Goal: Navigation & Orientation: Find specific page/section

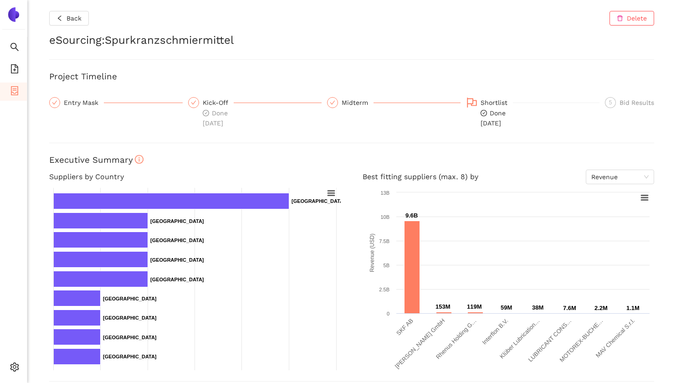
scroll to position [304, 0]
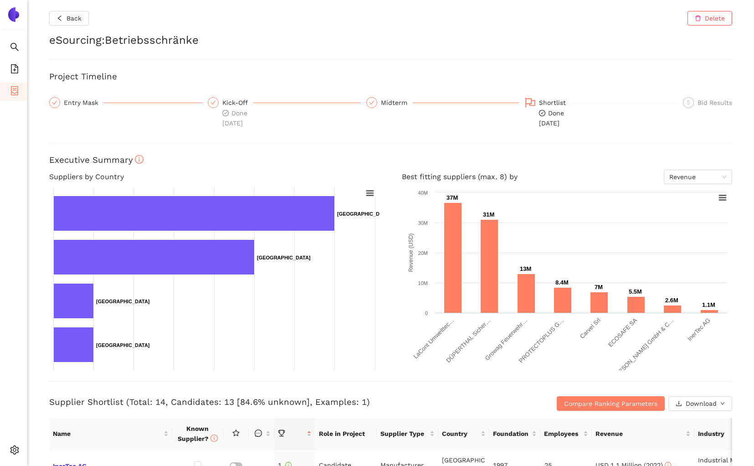
scroll to position [407, 0]
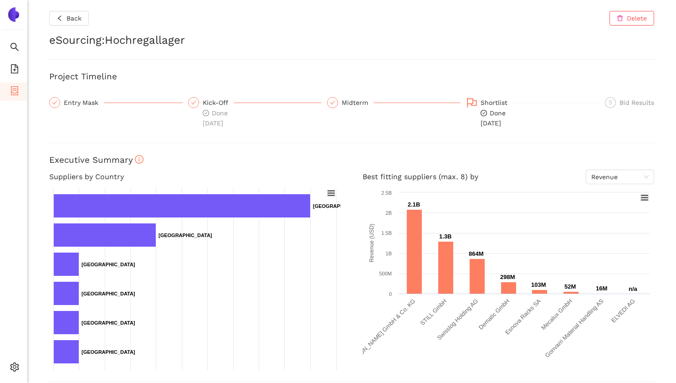
scroll to position [506, 0]
